Goal: Download file/media

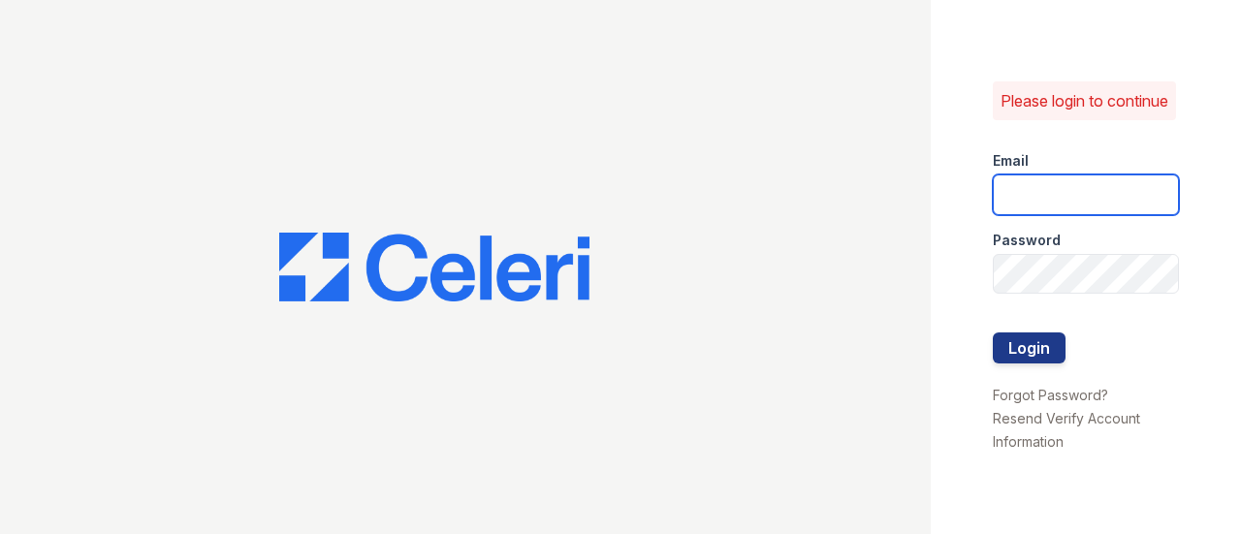
click at [1025, 195] on input "email" at bounding box center [1085, 194] width 186 height 41
type input "stephany.fernandez@greystar.com"
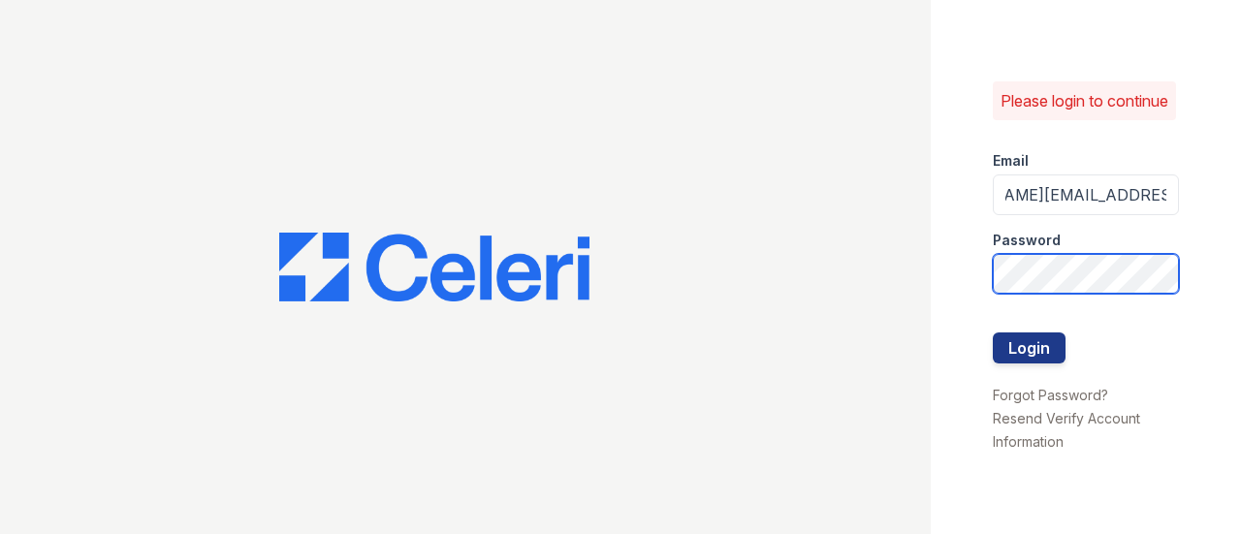
scroll to position [0, 0]
click at [992, 332] on button "Login" at bounding box center [1028, 347] width 73 height 31
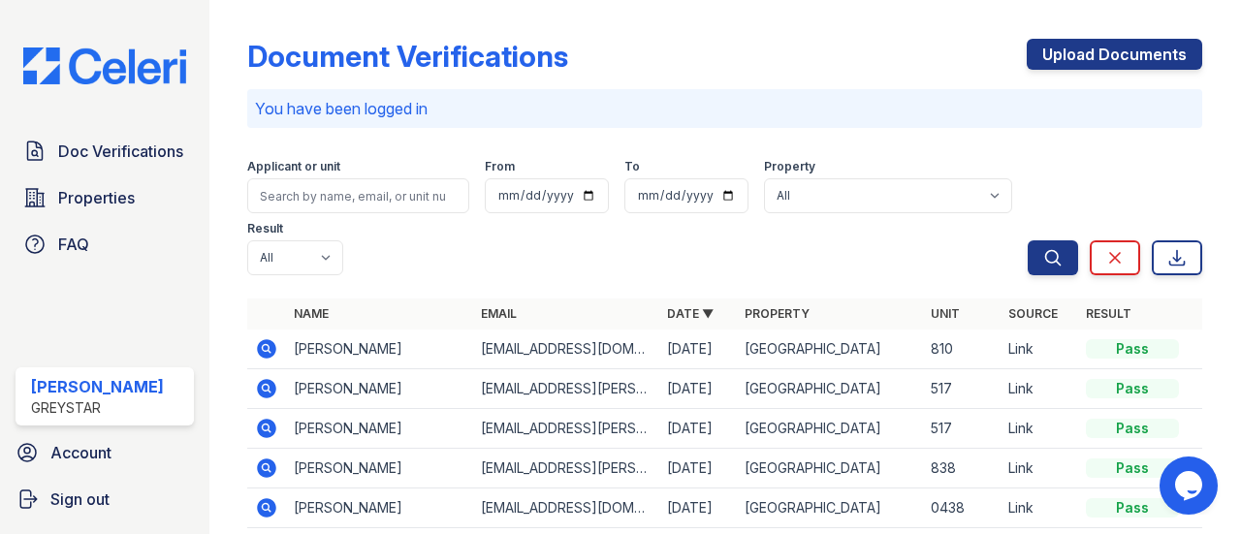
drag, startPoint x: 273, startPoint y: 358, endPoint x: 345, endPoint y: 376, distance: 74.0
click at [273, 356] on icon at bounding box center [266, 348] width 23 height 23
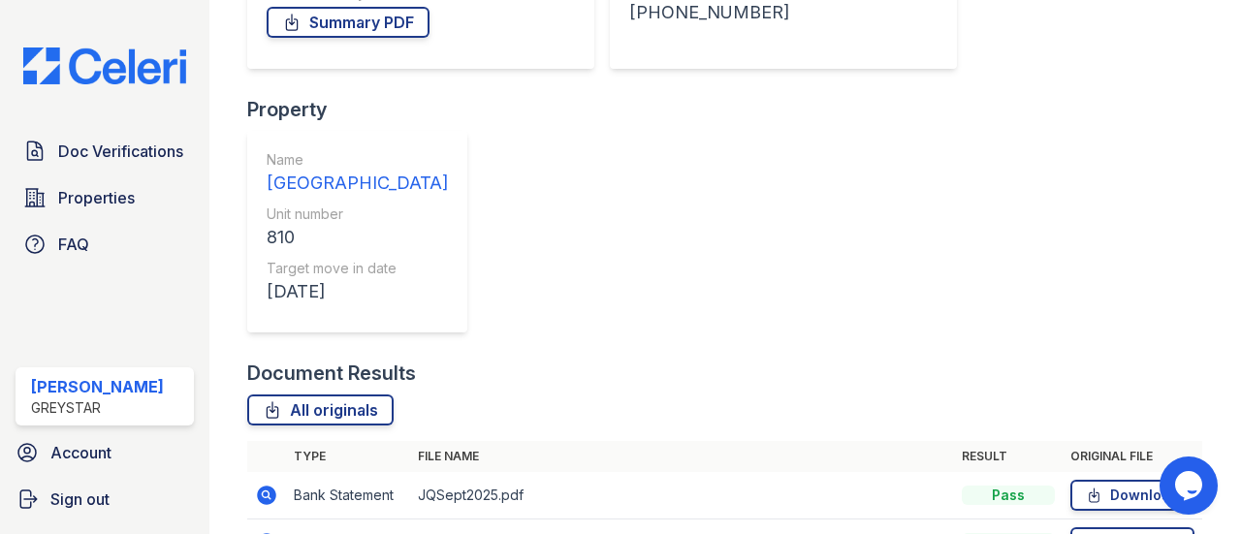
scroll to position [470, 0]
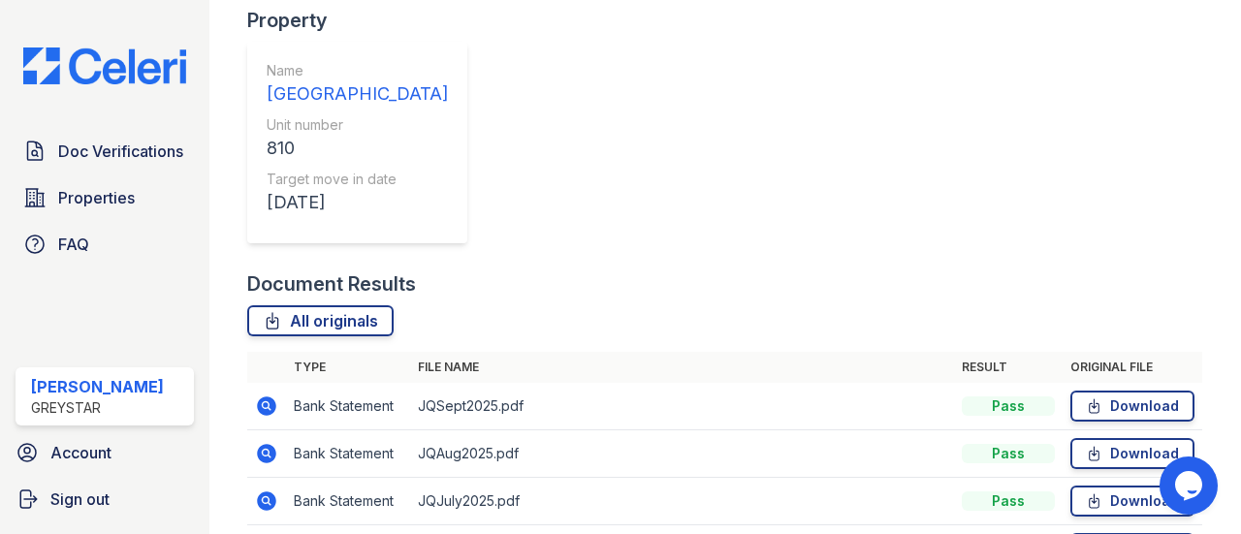
click at [1135, 486] on link "Download" at bounding box center [1132, 501] width 124 height 31
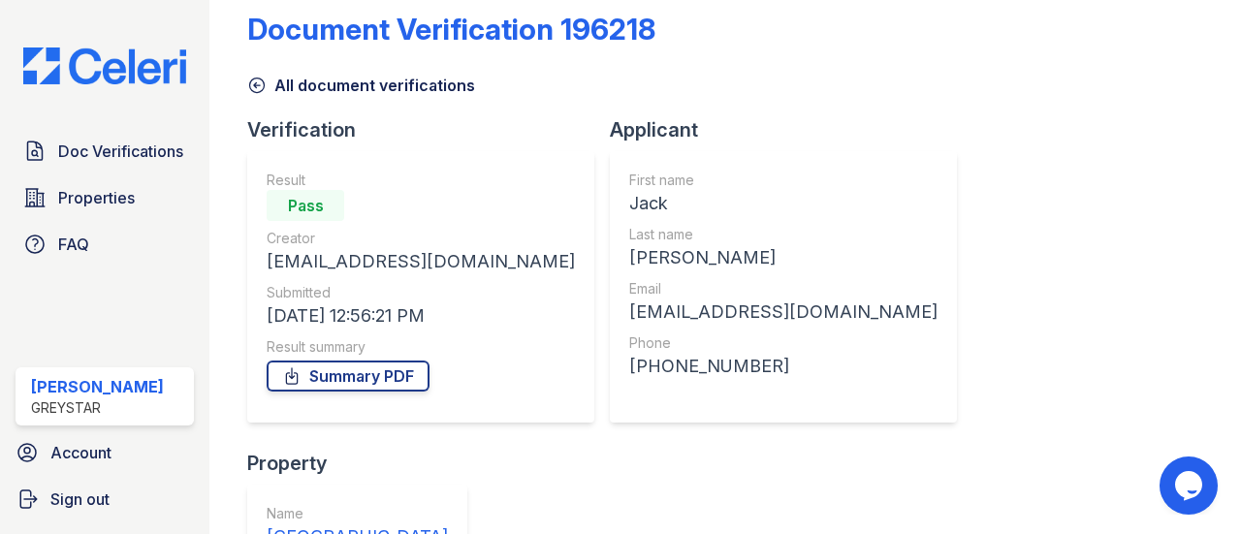
scroll to position [0, 0]
